Goal: Information Seeking & Learning: Find specific fact

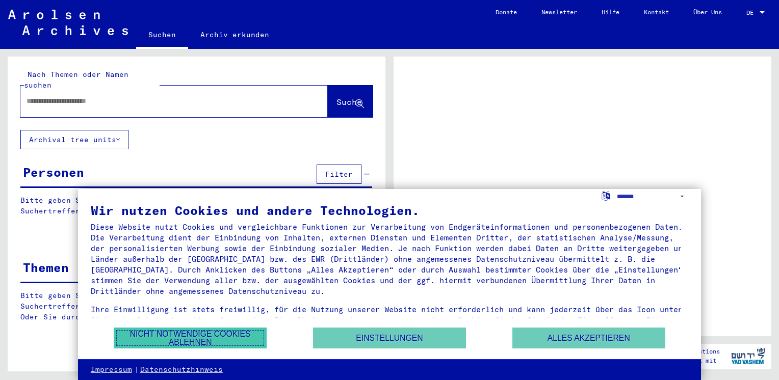
click at [192, 338] on button "Nicht notwendige Cookies ablehnen" at bounding box center [190, 338] width 153 height 21
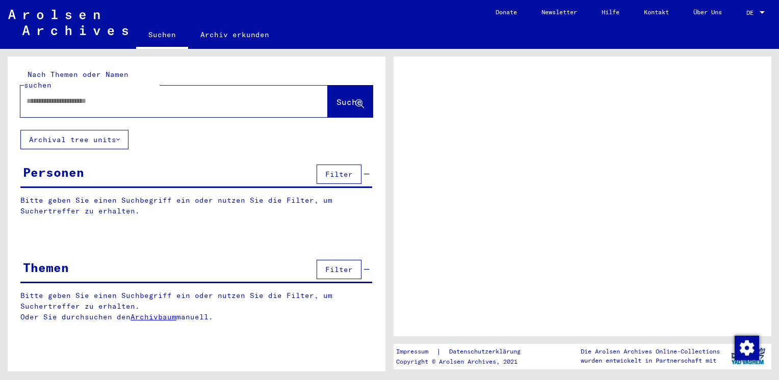
click at [144, 96] on input "text" at bounding box center [165, 101] width 277 height 11
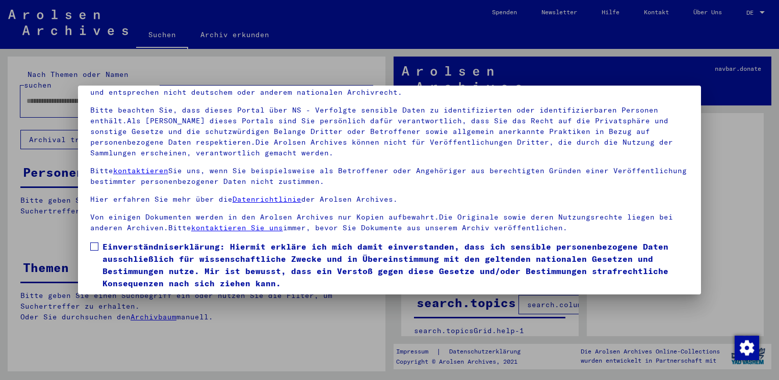
scroll to position [86, 0]
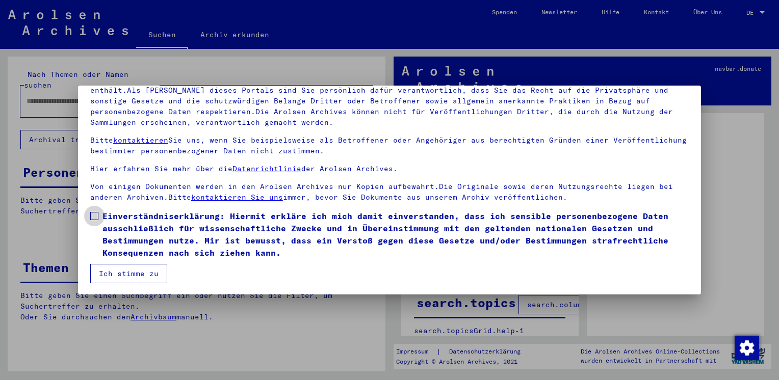
drag, startPoint x: 92, startPoint y: 214, endPoint x: 96, endPoint y: 217, distance: 5.4
click at [92, 214] on span at bounding box center [94, 216] width 8 height 8
click at [111, 275] on button "Ich stimme zu" at bounding box center [128, 273] width 77 height 19
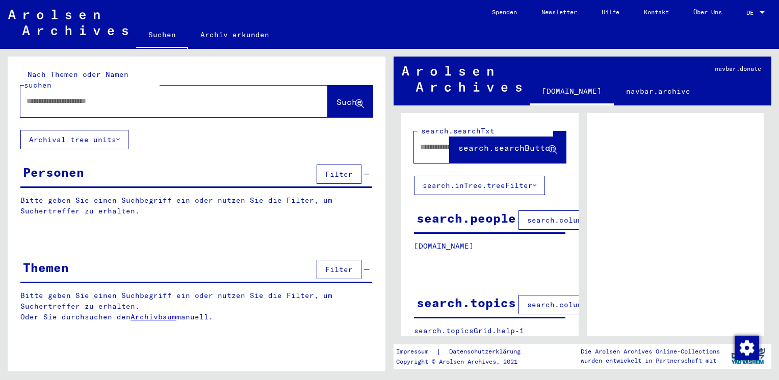
click at [100, 90] on div at bounding box center [161, 101] width 283 height 23
click at [100, 96] on input "text" at bounding box center [165, 101] width 277 height 11
type input "**********"
click at [336, 97] on span "Suche" at bounding box center [348, 102] width 25 height 10
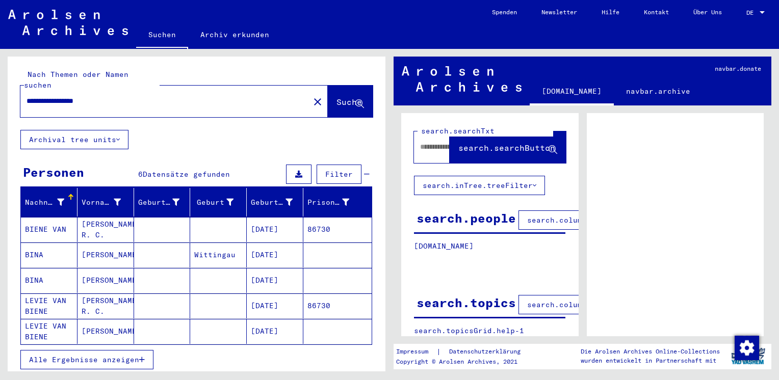
click at [97, 217] on mat-cell "[PERSON_NAME] R. C." at bounding box center [105, 229] width 57 height 25
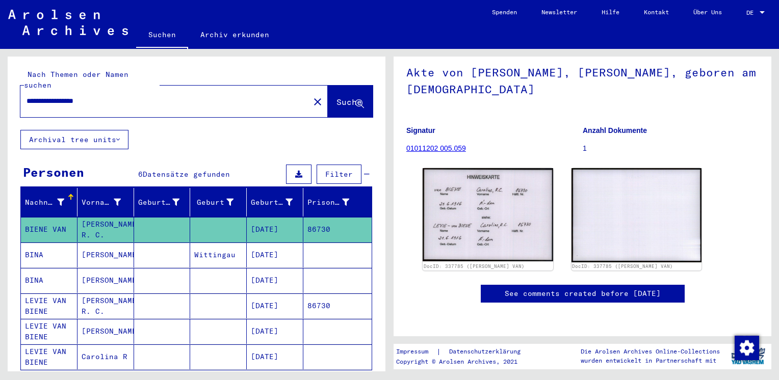
scroll to position [300, 0]
click at [100, 319] on mat-cell "[PERSON_NAME]" at bounding box center [105, 331] width 57 height 25
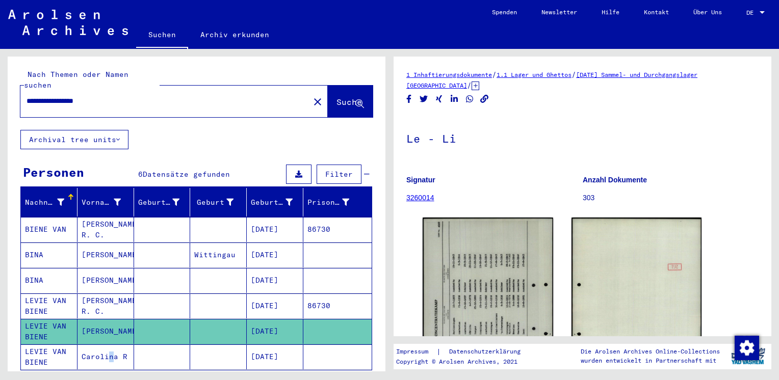
click at [105, 345] on mat-cell "Carolina R" at bounding box center [105, 357] width 57 height 25
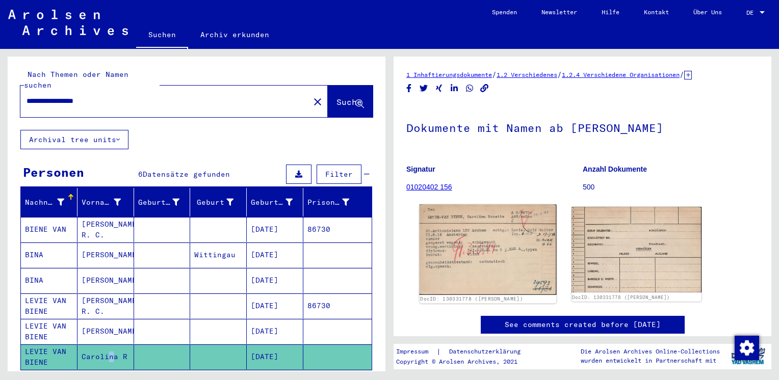
click at [476, 257] on img at bounding box center [488, 250] width 137 height 90
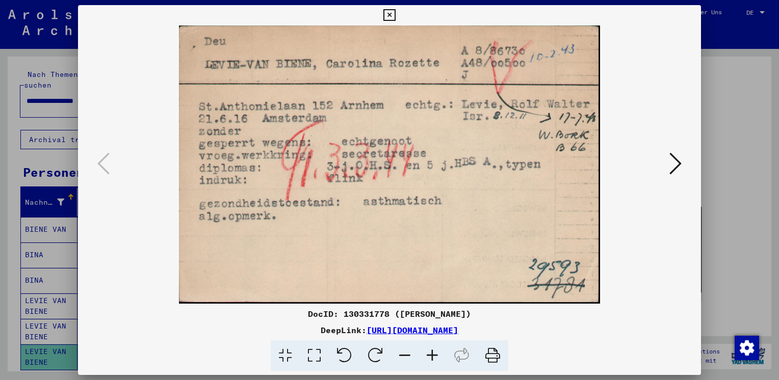
click at [674, 166] on icon at bounding box center [675, 163] width 12 height 24
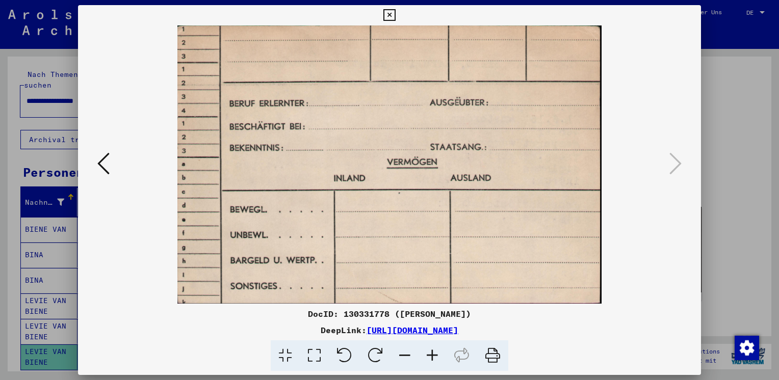
click at [102, 164] on icon at bounding box center [103, 163] width 12 height 24
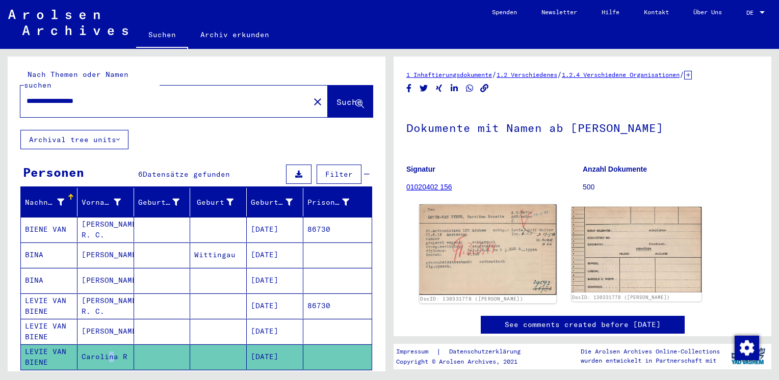
click at [459, 258] on img at bounding box center [488, 250] width 137 height 90
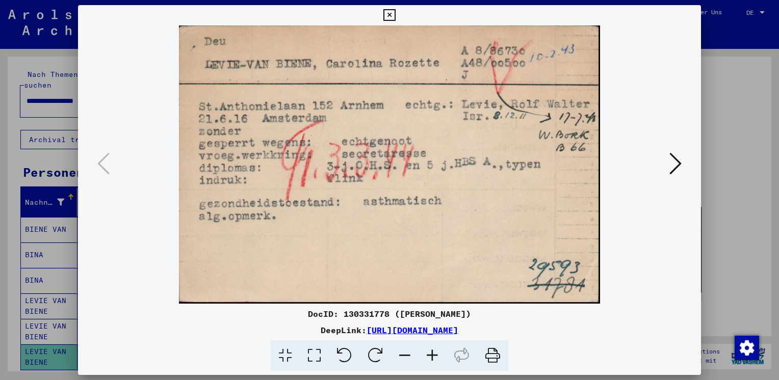
click at [677, 164] on icon at bounding box center [675, 163] width 12 height 24
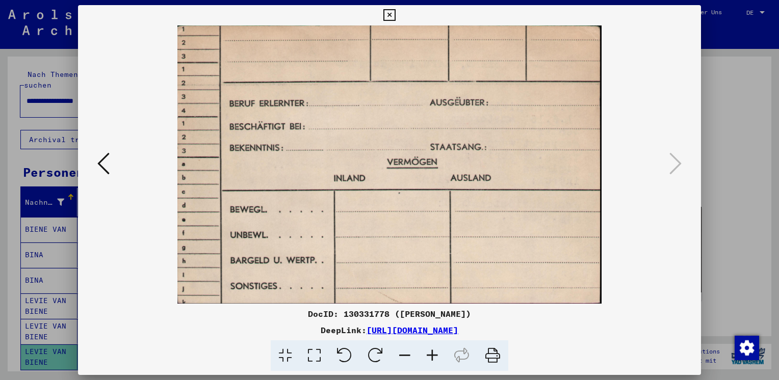
click at [100, 164] on icon at bounding box center [103, 163] width 12 height 24
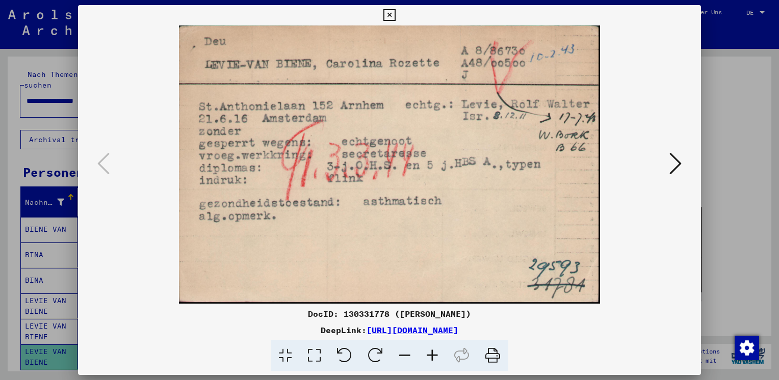
click at [679, 164] on icon at bounding box center [675, 163] width 12 height 24
